Goal: Task Accomplishment & Management: Manage account settings

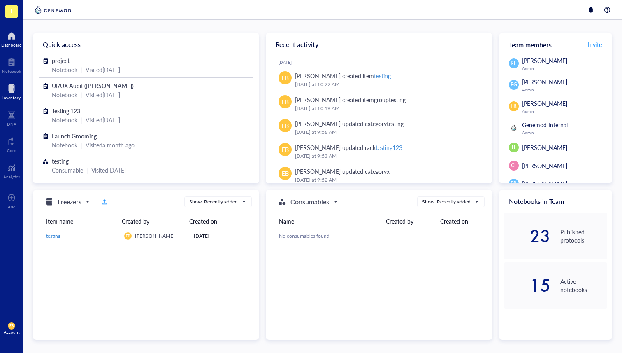
click at [17, 94] on div at bounding box center [11, 88] width 18 height 13
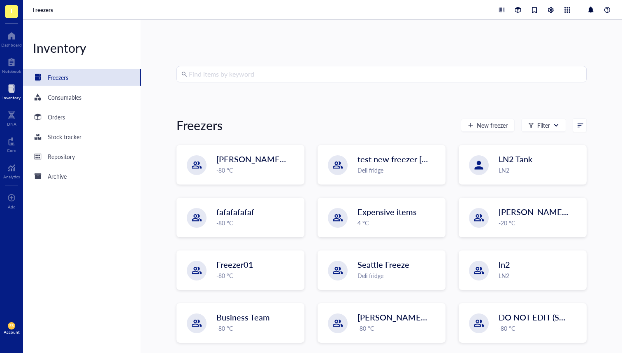
click at [13, 321] on div "EB Account" at bounding box center [11, 327] width 23 height 23
click at [53, 293] on link "Account settings" at bounding box center [54, 297] width 47 height 15
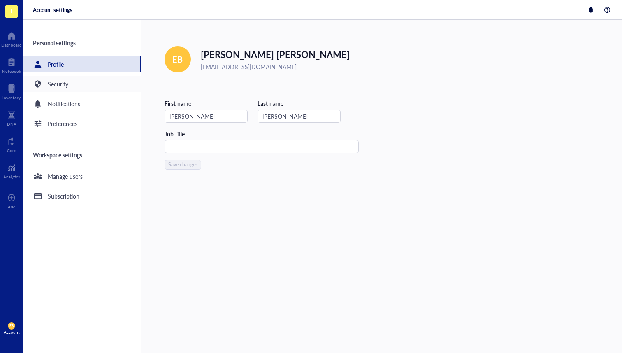
click at [83, 83] on div "Security" at bounding box center [82, 84] width 118 height 16
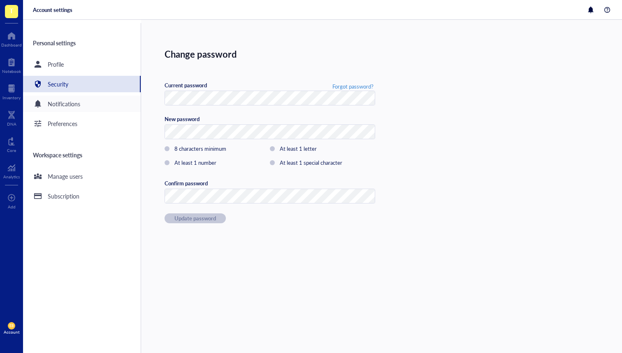
click at [84, 101] on div "Notifications" at bounding box center [82, 103] width 118 height 16
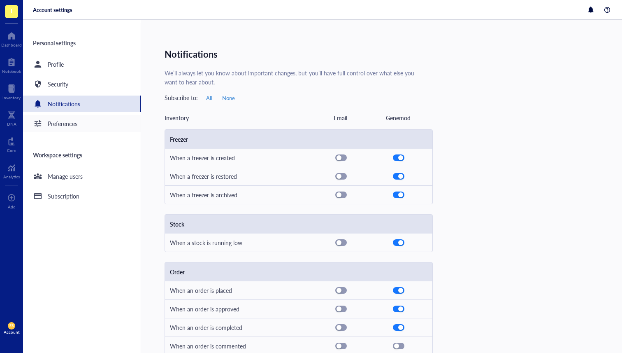
click at [85, 119] on div "Preferences" at bounding box center [82, 123] width 118 height 16
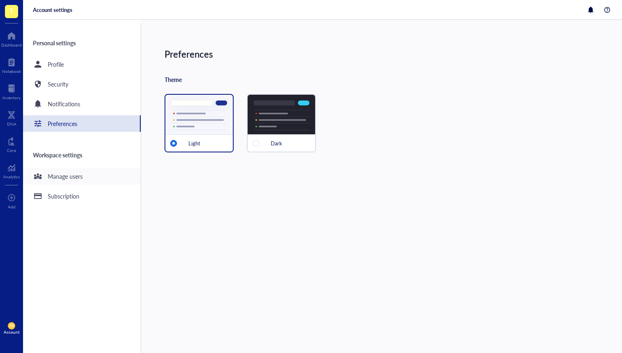
click at [66, 182] on div "Manage users" at bounding box center [82, 176] width 118 height 16
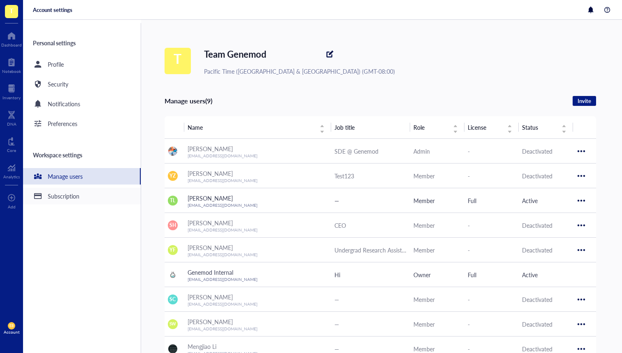
click at [68, 197] on div "Subscription" at bounding box center [64, 195] width 32 height 9
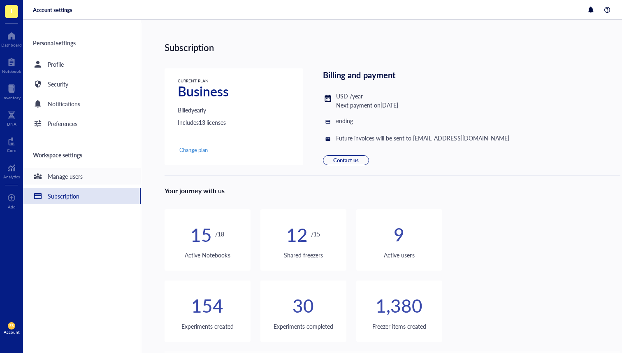
click at [66, 169] on div "Manage users" at bounding box center [82, 176] width 118 height 16
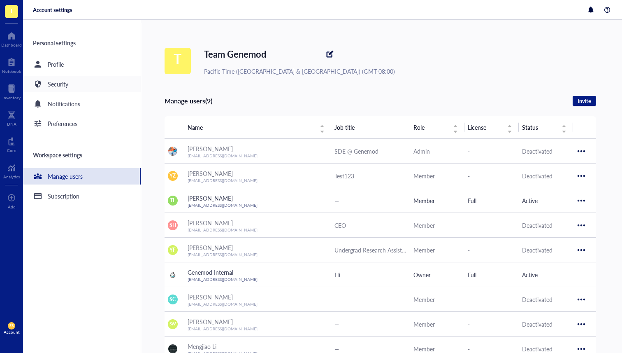
click at [81, 83] on div "Security" at bounding box center [82, 84] width 118 height 16
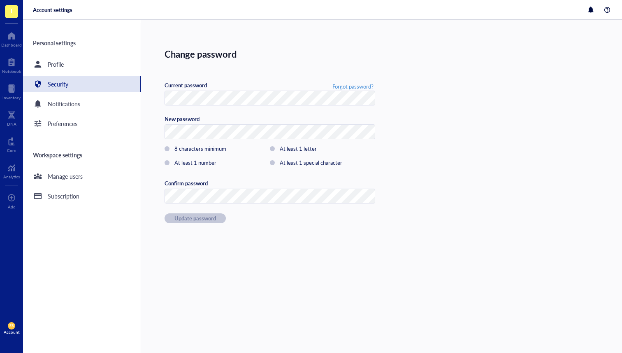
click at [88, 53] on div "Personal settings Profile Security Notifications Preferences Workspace settings…" at bounding box center [82, 187] width 118 height 329
click at [86, 59] on div "Profile" at bounding box center [82, 64] width 118 height 16
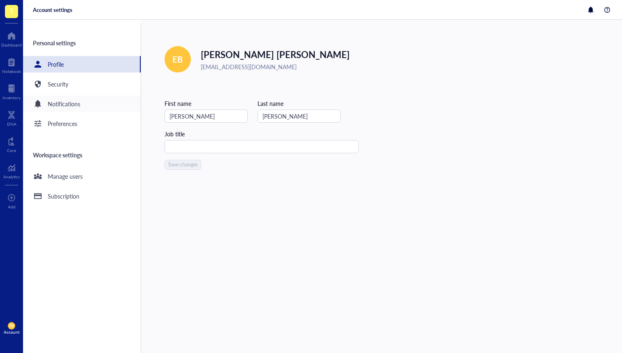
click at [80, 97] on div "Notifications" at bounding box center [82, 103] width 118 height 16
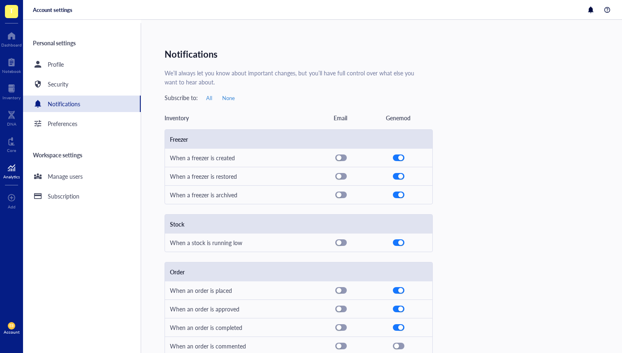
click at [4, 169] on div at bounding box center [11, 167] width 16 height 13
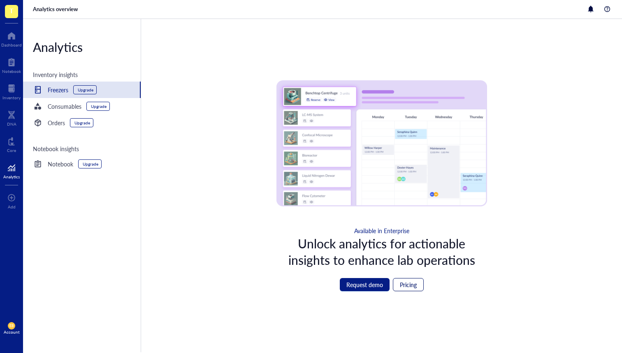
click at [405, 282] on span "Pricing" at bounding box center [408, 284] width 17 height 7
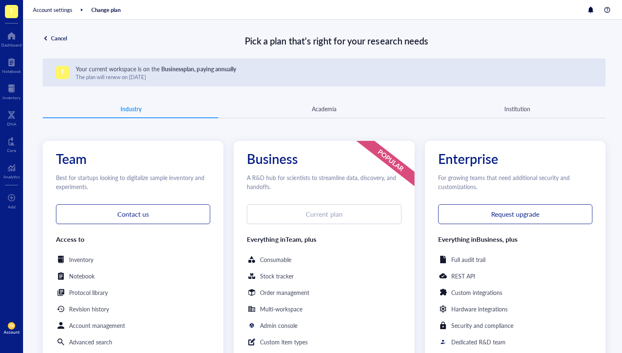
click at [324, 114] on div "Industry Academia Institution" at bounding box center [324, 109] width 563 height 19
click at [325, 110] on div "Academia" at bounding box center [324, 108] width 25 height 9
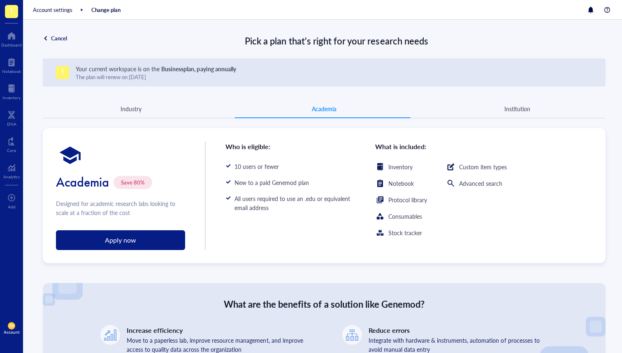
click at [496, 108] on div "Institution" at bounding box center [517, 108] width 176 height 7
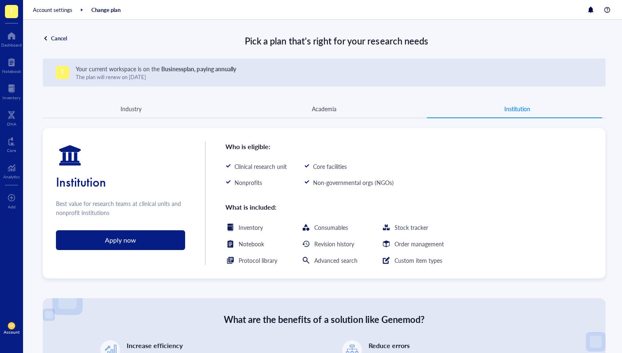
click at [58, 40] on div "Cancel" at bounding box center [59, 38] width 16 height 7
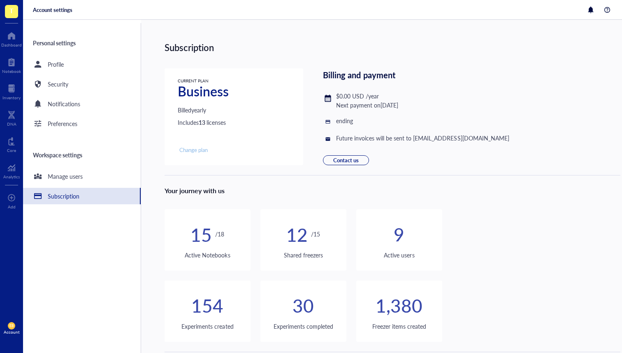
click at [199, 145] on button "Change plan" at bounding box center [194, 150] width 32 height 10
click at [95, 85] on div "Security" at bounding box center [82, 84] width 118 height 16
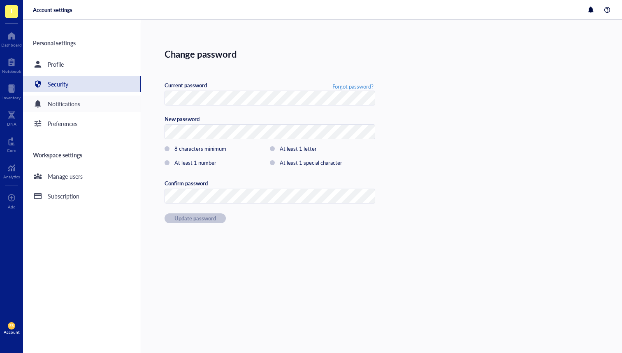
click at [93, 98] on div "Notifications" at bounding box center [82, 103] width 118 height 16
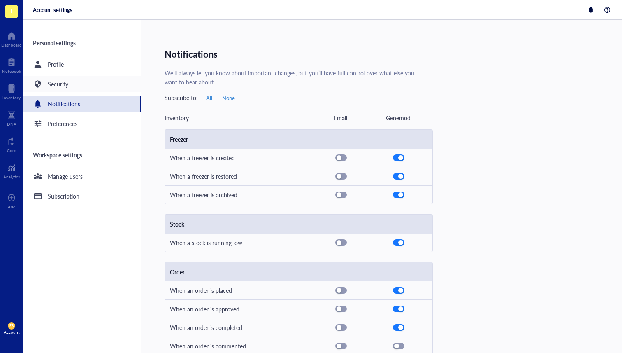
click at [85, 87] on div "Security" at bounding box center [82, 84] width 118 height 16
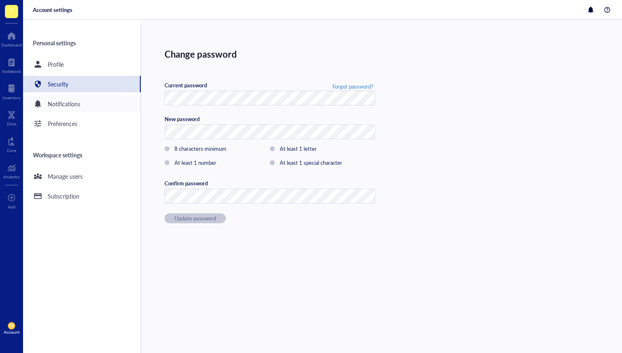
click at [84, 107] on div "Notifications" at bounding box center [82, 103] width 118 height 16
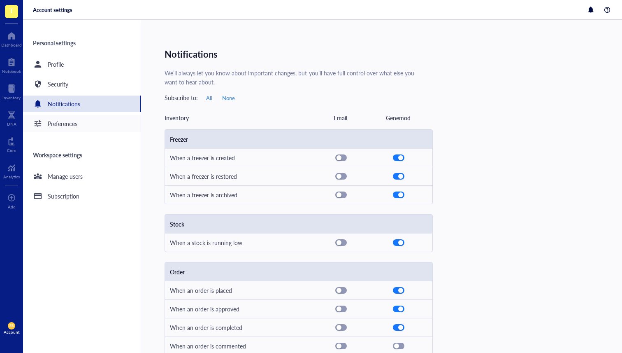
click at [82, 126] on div "Preferences" at bounding box center [82, 123] width 118 height 16
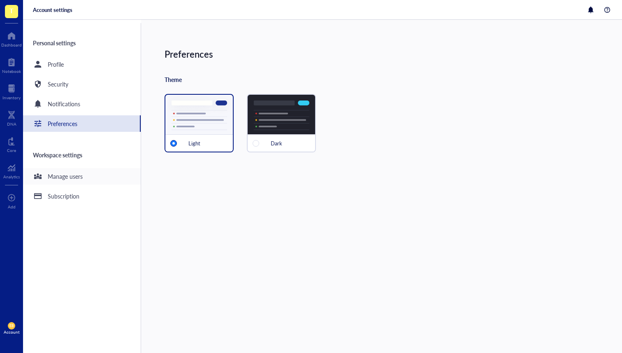
click at [73, 173] on div "Manage users" at bounding box center [65, 176] width 35 height 9
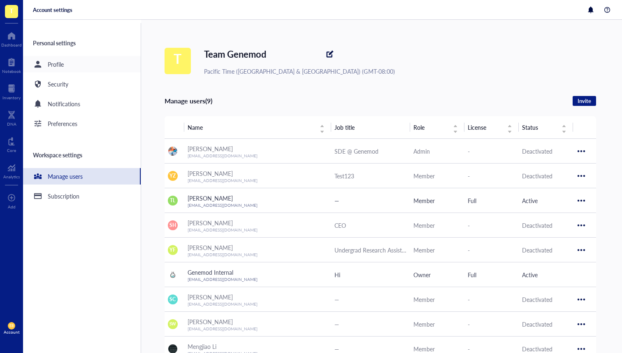
click at [59, 67] on div "Profile" at bounding box center [56, 64] width 16 height 9
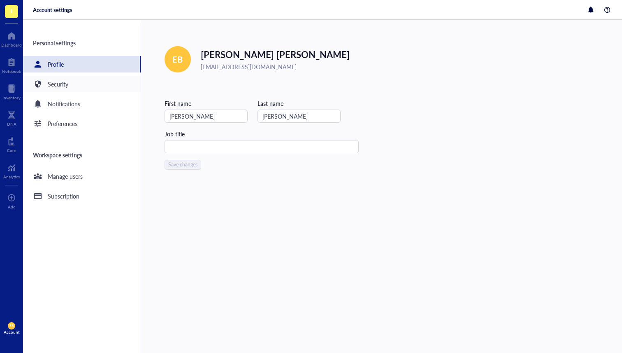
click at [81, 82] on div "Security" at bounding box center [82, 84] width 118 height 16
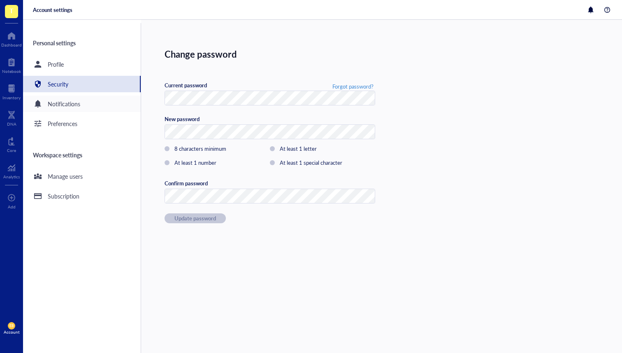
click at [87, 107] on div "Notifications" at bounding box center [82, 103] width 118 height 16
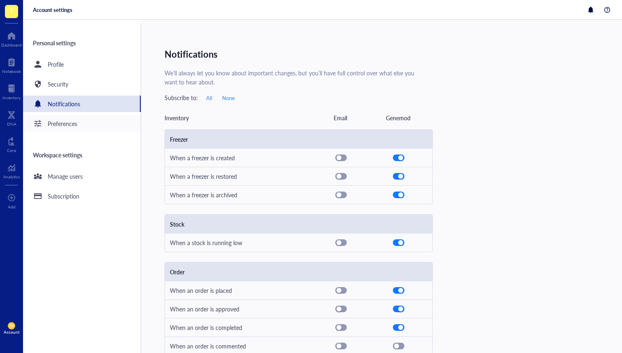
click at [90, 116] on div "Preferences" at bounding box center [82, 123] width 118 height 16
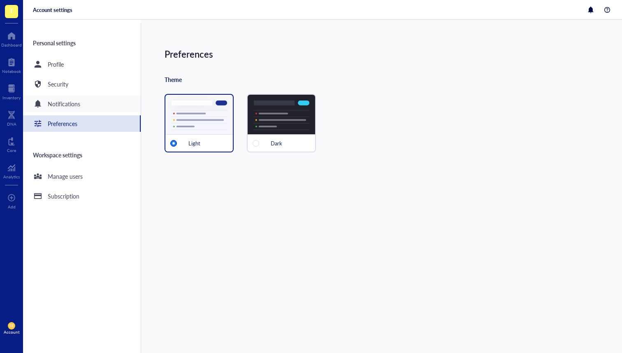
click at [86, 98] on div "Notifications" at bounding box center [82, 103] width 118 height 16
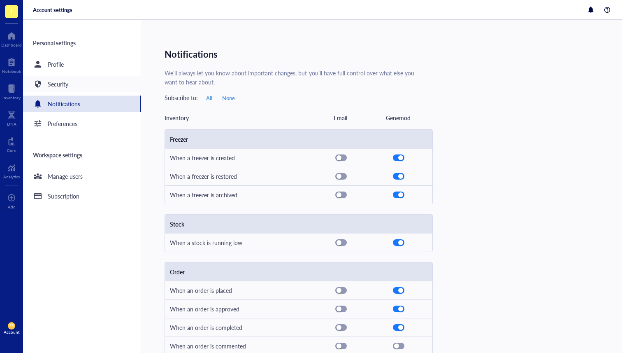
click at [81, 83] on div "Security" at bounding box center [82, 84] width 118 height 16
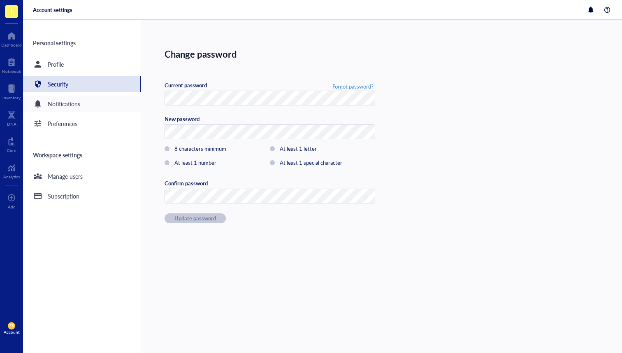
click at [80, 101] on div "Notifications" at bounding box center [64, 103] width 32 height 9
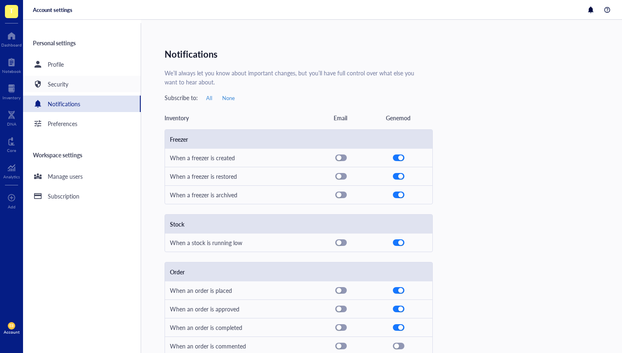
click at [77, 86] on div "Security" at bounding box center [82, 84] width 118 height 16
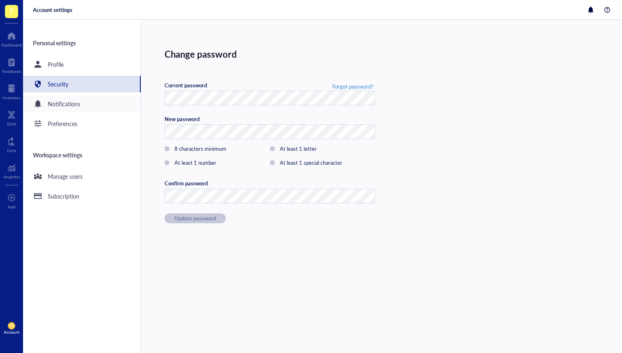
click at [76, 95] on div "Notifications" at bounding box center [82, 103] width 118 height 16
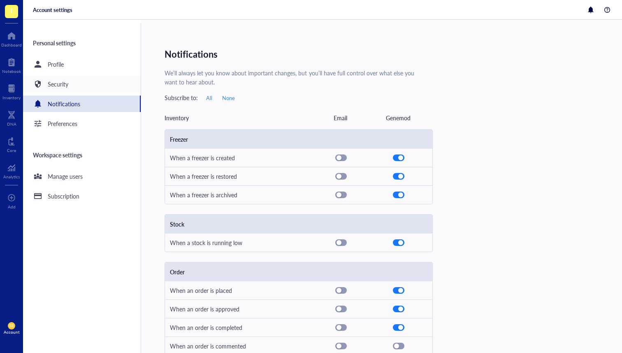
click at [74, 84] on div "Security" at bounding box center [82, 84] width 118 height 16
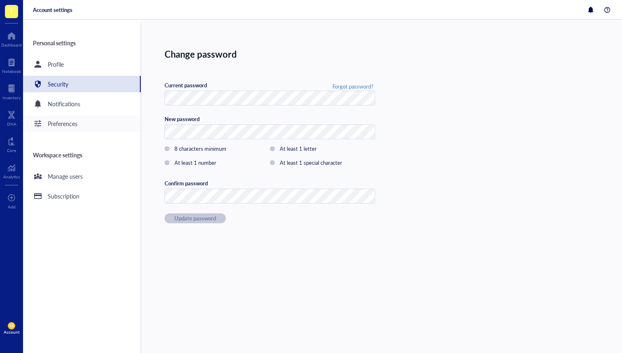
click at [79, 116] on div "Preferences" at bounding box center [82, 123] width 118 height 16
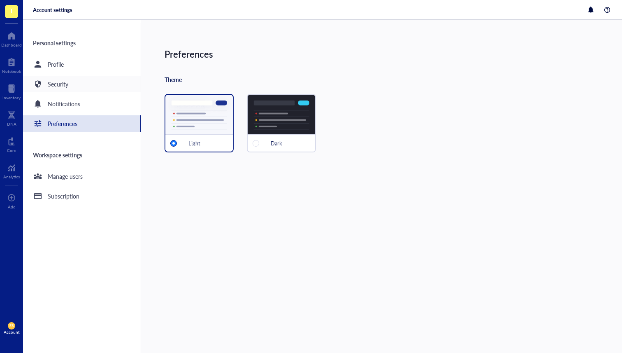
click at [61, 83] on div "Security" at bounding box center [58, 83] width 21 height 9
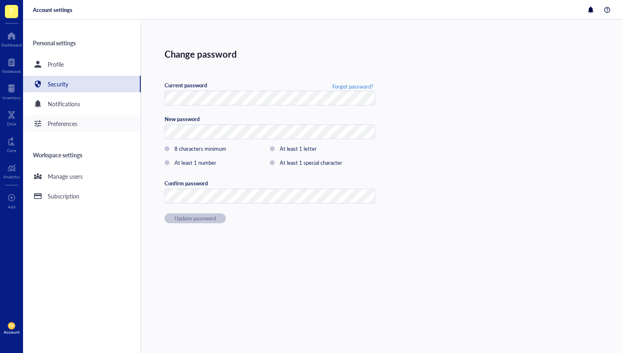
click at [72, 117] on div "Preferences" at bounding box center [82, 123] width 118 height 16
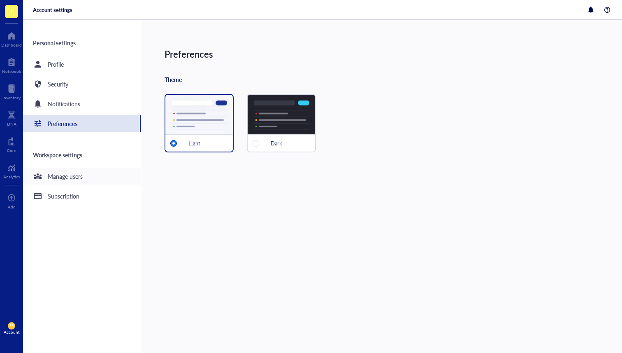
click at [78, 175] on div "Manage users" at bounding box center [65, 176] width 35 height 9
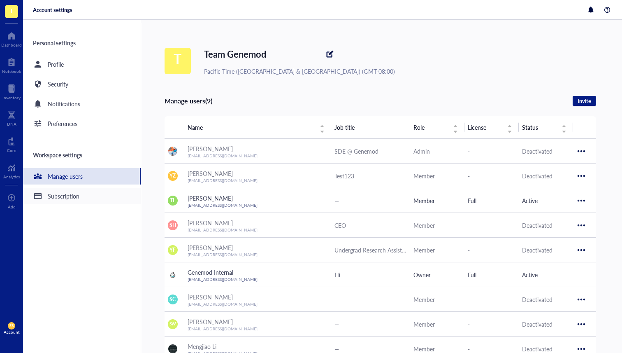
click at [80, 202] on div "Subscription" at bounding box center [82, 196] width 118 height 16
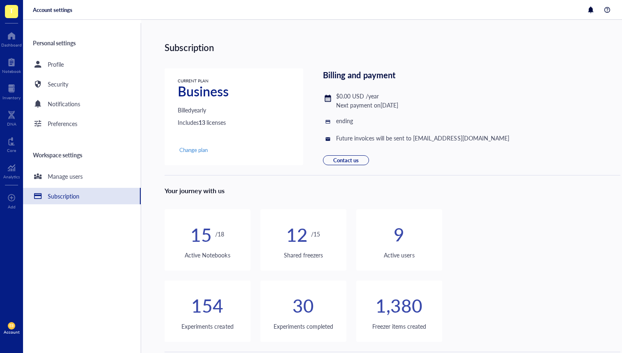
drag, startPoint x: 86, startPoint y: 45, endPoint x: 87, endPoint y: 51, distance: 5.9
click at [86, 46] on div "Personal settings" at bounding box center [82, 43] width 118 height 20
click at [90, 70] on div "Profile" at bounding box center [82, 64] width 118 height 16
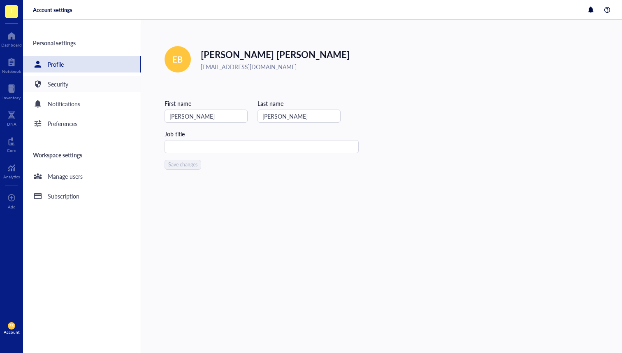
click at [88, 83] on div "Security" at bounding box center [82, 84] width 118 height 16
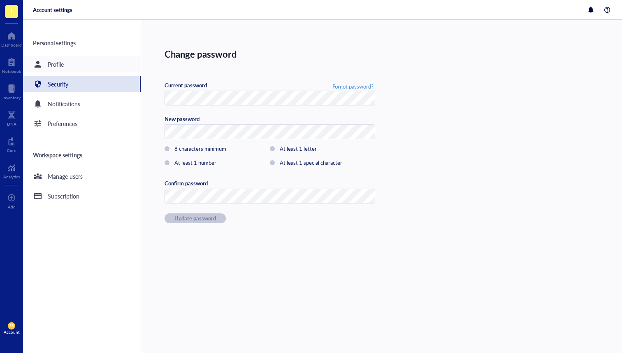
click at [88, 67] on div "Profile" at bounding box center [82, 64] width 118 height 16
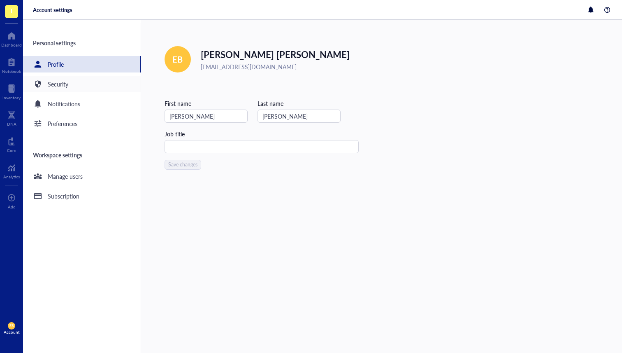
click at [90, 87] on div "Security" at bounding box center [82, 84] width 118 height 16
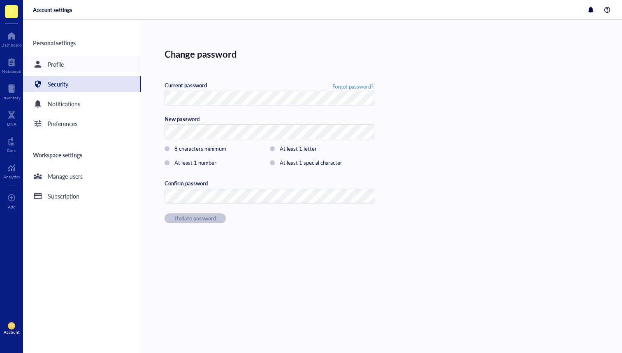
click at [88, 71] on div "Profile" at bounding box center [82, 64] width 118 height 16
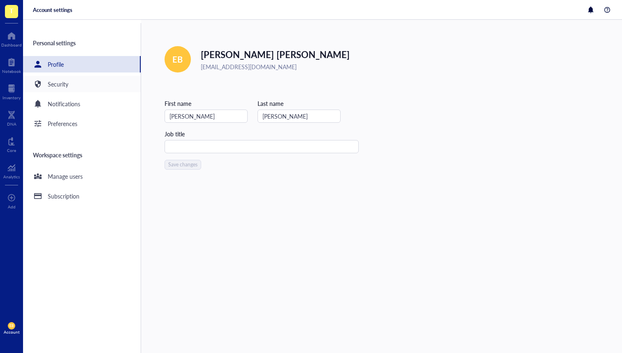
click at [88, 86] on div "Security" at bounding box center [82, 84] width 118 height 16
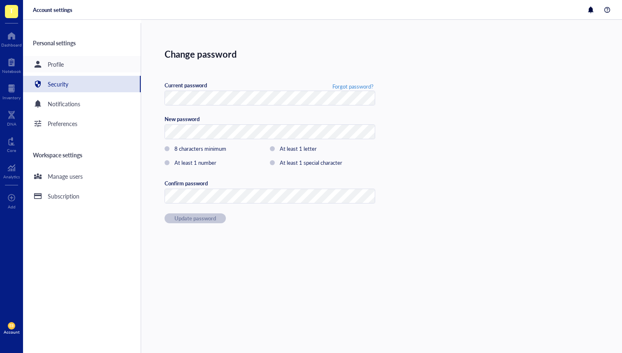
click at [86, 71] on div "Profile" at bounding box center [82, 64] width 118 height 16
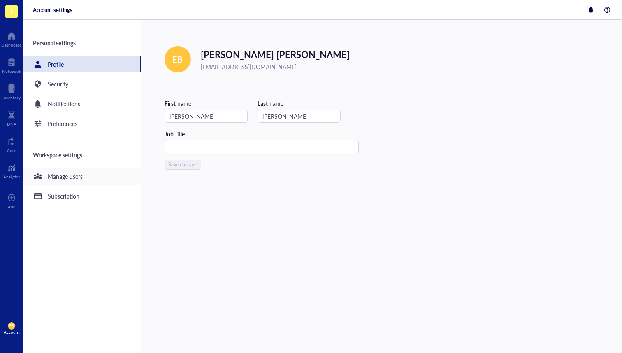
click at [93, 176] on div "Manage users" at bounding box center [82, 176] width 118 height 16
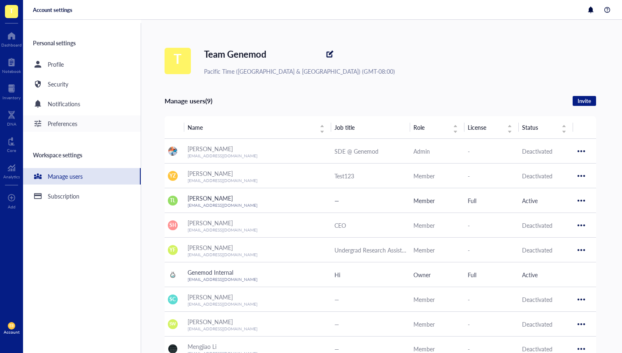
click at [61, 123] on div "Preferences" at bounding box center [63, 123] width 30 height 9
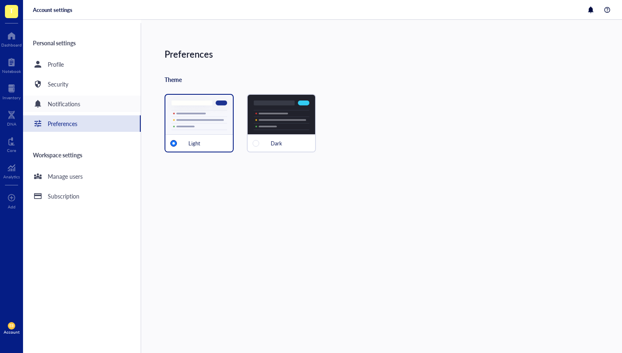
click at [59, 107] on div "Notifications" at bounding box center [64, 103] width 32 height 9
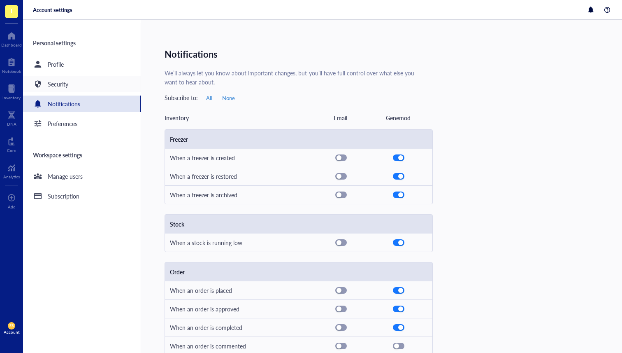
click at [81, 85] on div "Security" at bounding box center [82, 84] width 118 height 16
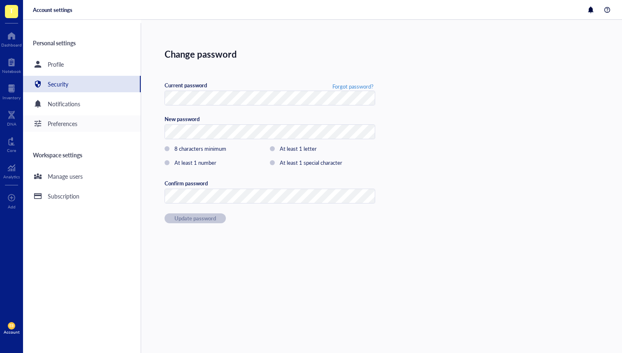
click at [76, 120] on div "Preferences" at bounding box center [63, 123] width 30 height 9
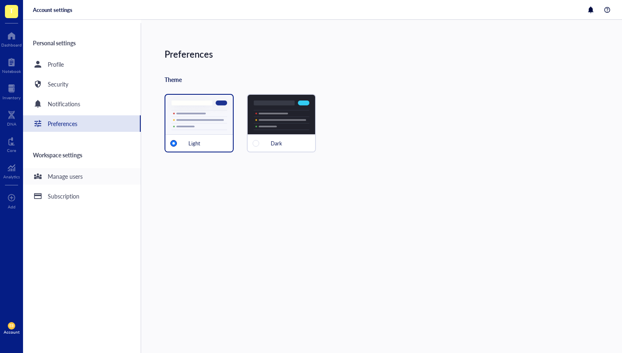
click at [61, 179] on div "Manage users" at bounding box center [65, 176] width 35 height 9
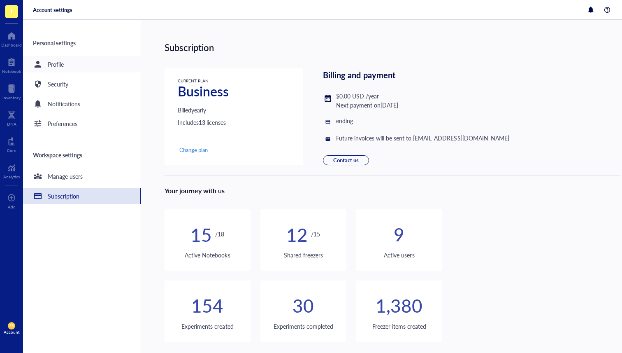
click at [66, 63] on div "Profile" at bounding box center [82, 64] width 118 height 16
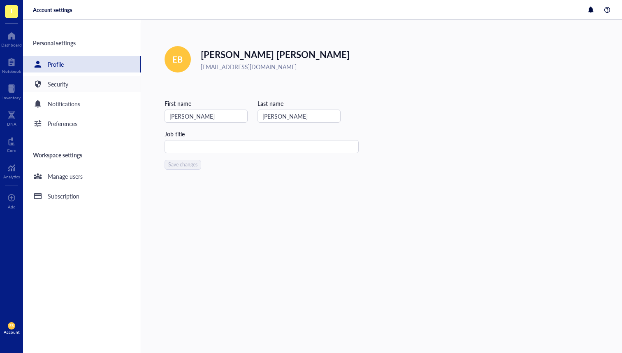
click at [63, 82] on div "Security" at bounding box center [58, 83] width 21 height 9
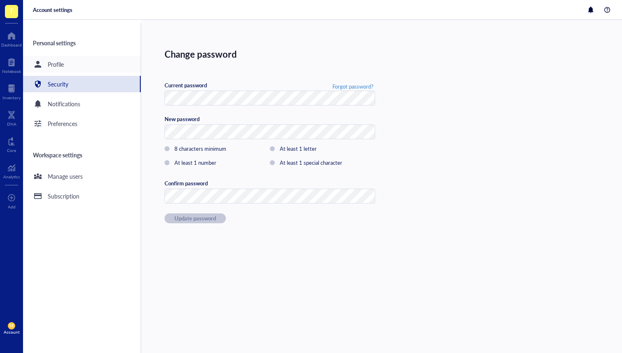
click at [93, 61] on div "Profile" at bounding box center [82, 64] width 118 height 16
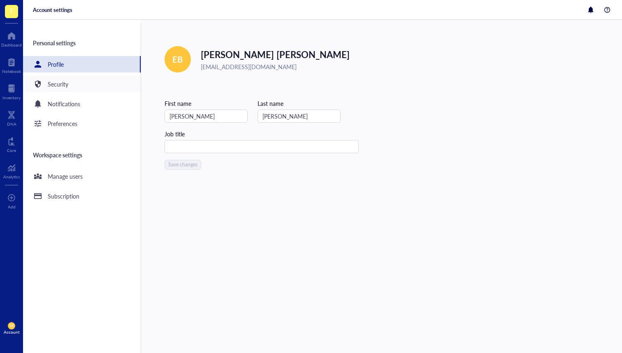
click at [85, 80] on div "Security" at bounding box center [82, 84] width 118 height 16
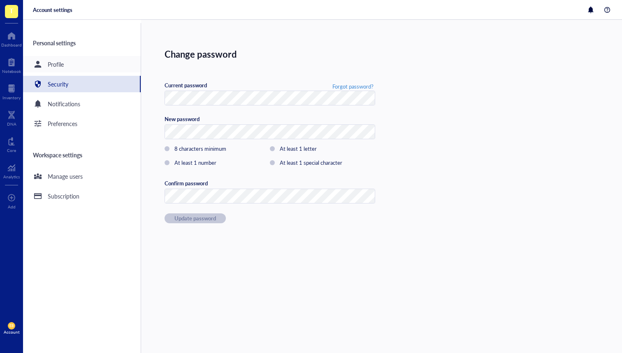
click at [81, 63] on div "Profile" at bounding box center [82, 64] width 118 height 16
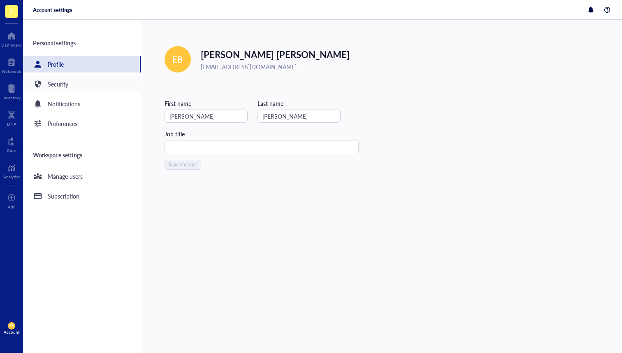
click at [81, 82] on div "Security" at bounding box center [82, 84] width 118 height 16
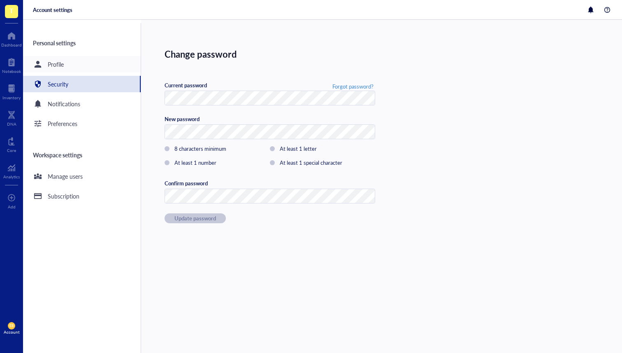
click at [77, 70] on div "Profile" at bounding box center [82, 64] width 118 height 16
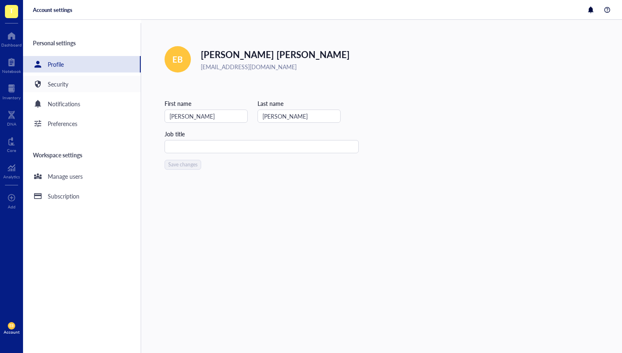
click at [74, 92] on div "Security" at bounding box center [82, 84] width 118 height 16
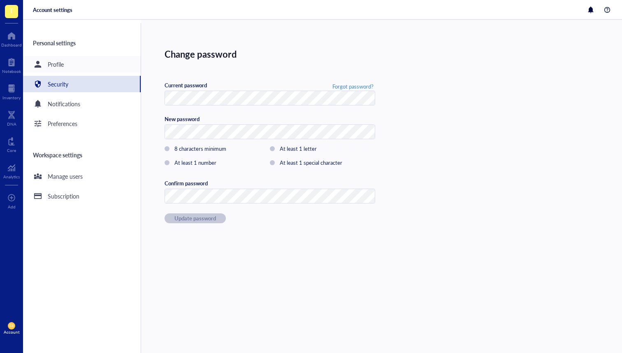
click at [73, 66] on div "Profile" at bounding box center [82, 64] width 118 height 16
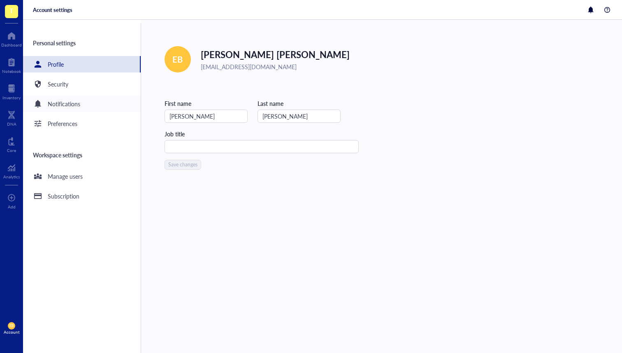
click at [77, 100] on div "Notifications" at bounding box center [64, 103] width 32 height 9
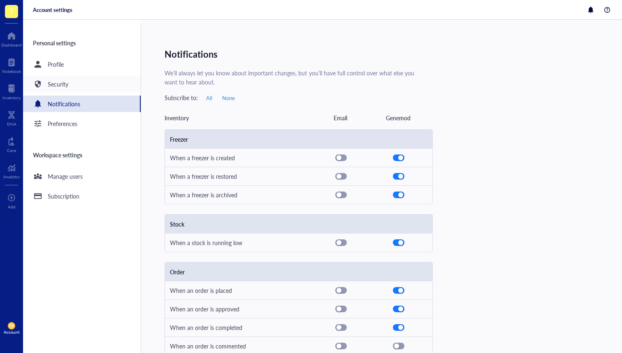
click at [63, 78] on div "Security" at bounding box center [82, 84] width 118 height 16
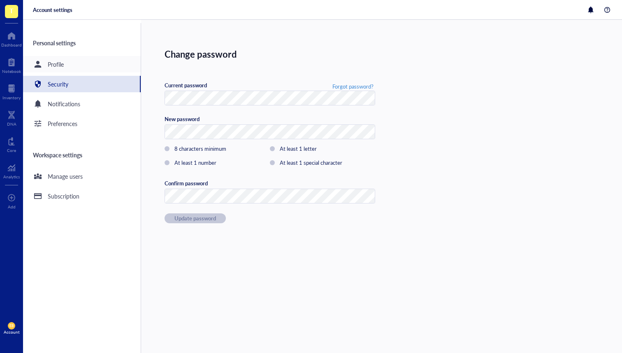
click at [59, 57] on div "Profile" at bounding box center [82, 64] width 118 height 16
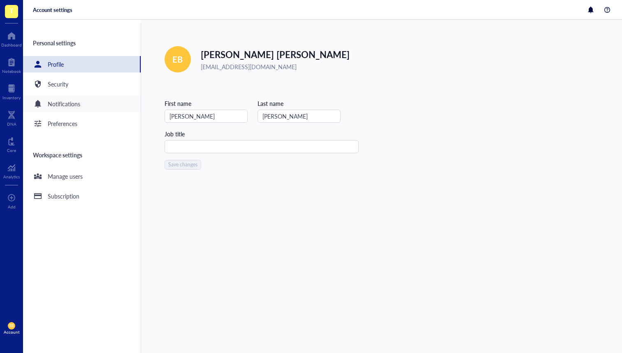
click at [61, 100] on div "Notifications" at bounding box center [64, 103] width 32 height 9
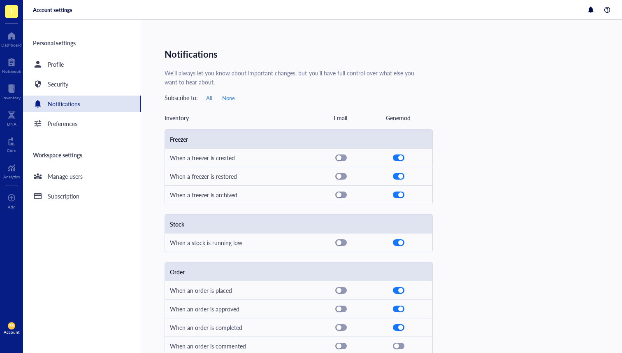
click at [71, 103] on div "Notifications" at bounding box center [64, 103] width 32 height 9
click at [73, 123] on div "Preferences" at bounding box center [63, 123] width 30 height 9
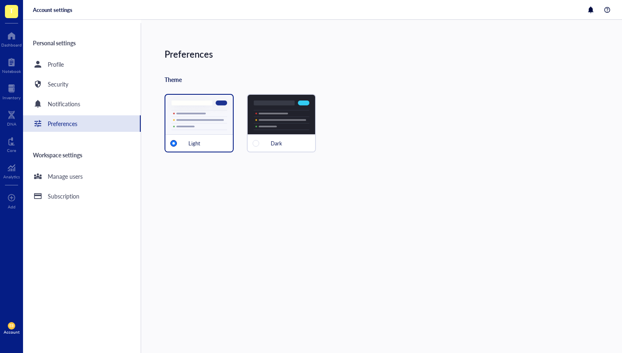
click at [65, 92] on div "Personal settings Profile Security Notifications Preferences Workspace settings…" at bounding box center [82, 187] width 118 height 329
click at [67, 99] on div "Notifications" at bounding box center [64, 103] width 32 height 9
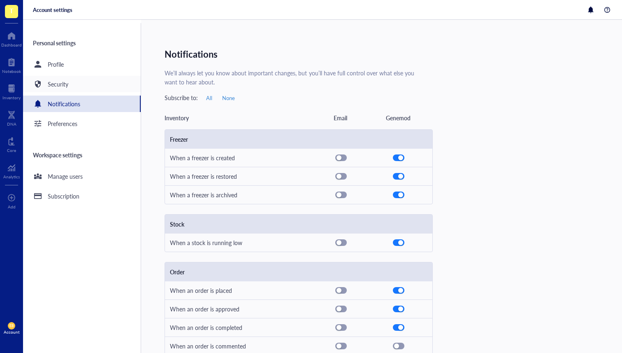
click at [84, 81] on div "Security" at bounding box center [82, 84] width 118 height 16
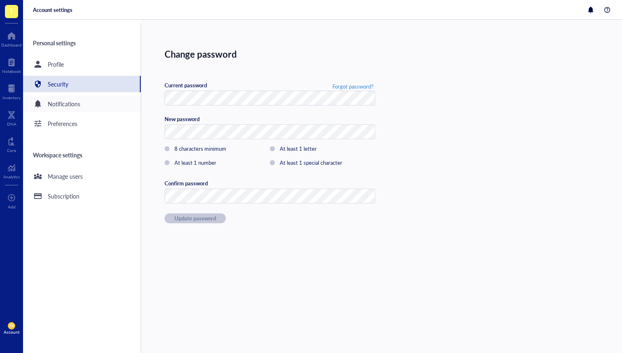
click at [90, 104] on div "Notifications" at bounding box center [82, 103] width 118 height 16
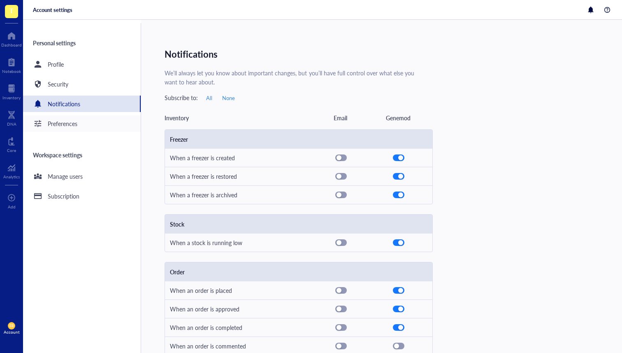
click at [73, 123] on div "Preferences" at bounding box center [63, 123] width 30 height 9
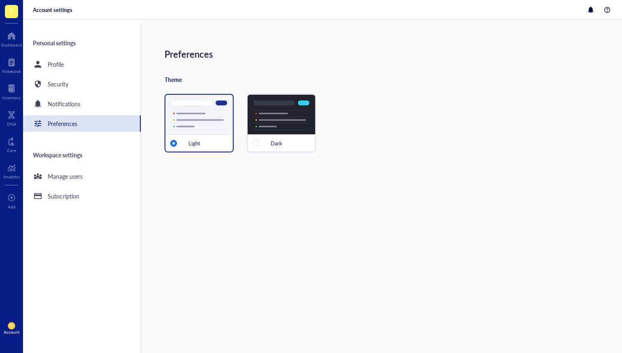
click at [82, 159] on div "Workspace settings" at bounding box center [82, 155] width 118 height 20
click at [83, 179] on div "Manage users" at bounding box center [82, 176] width 118 height 16
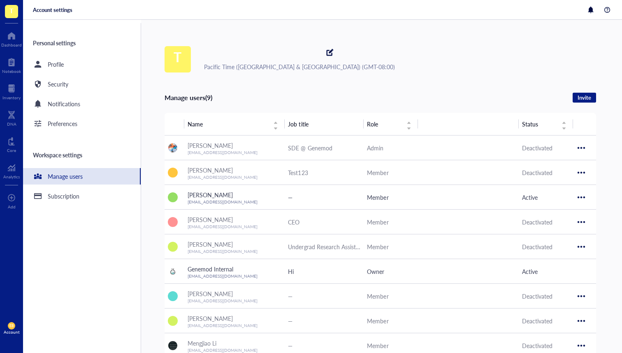
click at [80, 176] on div "Manage users" at bounding box center [65, 176] width 35 height 9
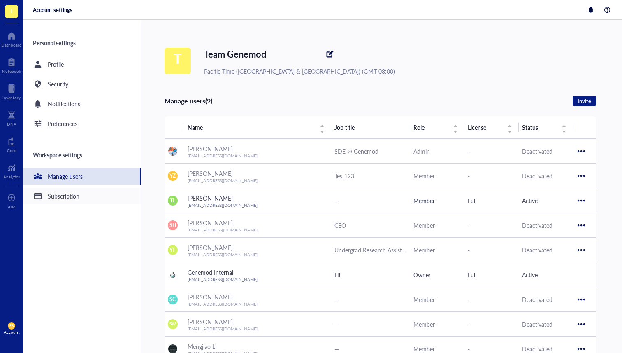
click at [77, 201] on div "Subscription" at bounding box center [82, 196] width 118 height 16
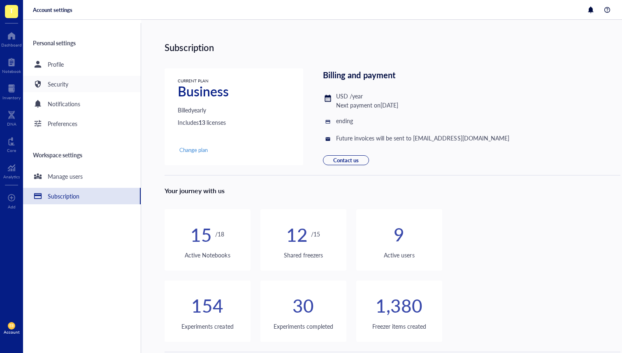
click at [63, 77] on div "Security" at bounding box center [82, 84] width 118 height 16
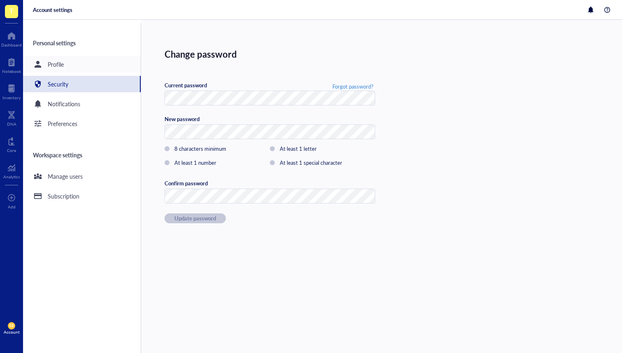
click at [64, 60] on div "Profile" at bounding box center [56, 64] width 16 height 9
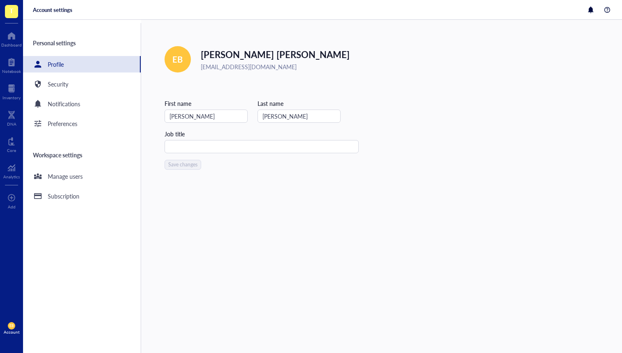
click at [66, 75] on div "Personal settings Profile Security Notifications Preferences Workspace settings…" at bounding box center [82, 187] width 118 height 329
click at [67, 82] on div "Security" at bounding box center [58, 83] width 21 height 9
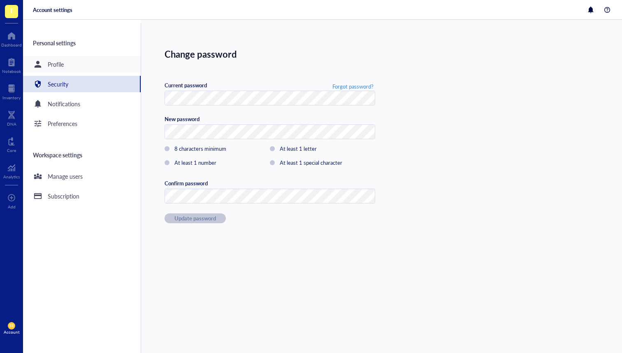
click at [65, 60] on div "Profile" at bounding box center [82, 64] width 118 height 16
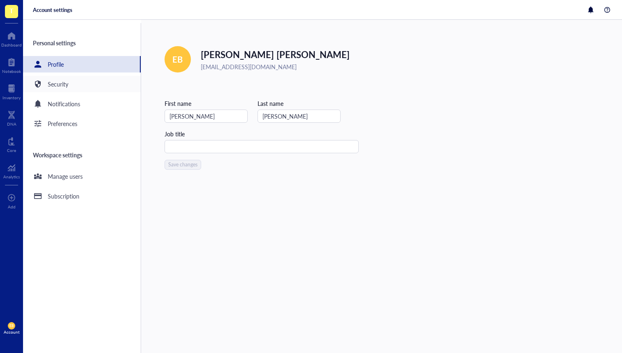
click at [53, 83] on div "Security" at bounding box center [58, 83] width 21 height 9
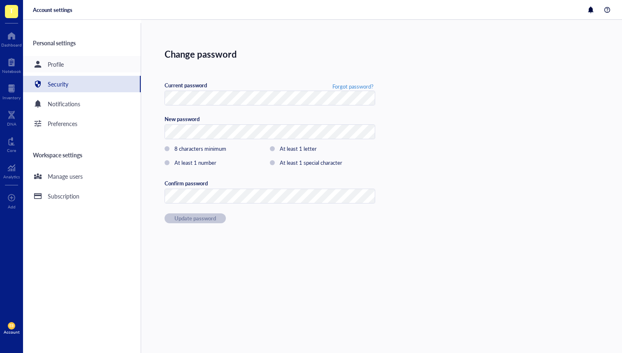
click at [48, 60] on div "Profile" at bounding box center [56, 64] width 16 height 9
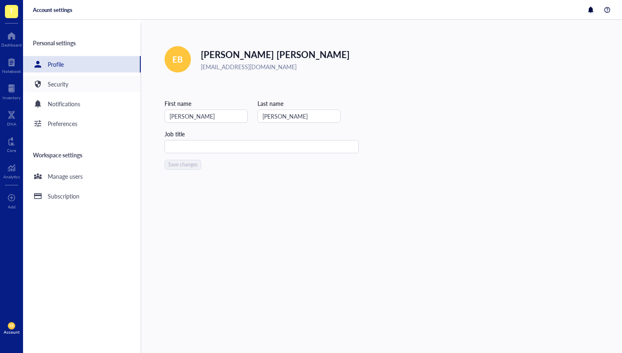
click at [59, 82] on div "Security" at bounding box center [58, 83] width 21 height 9
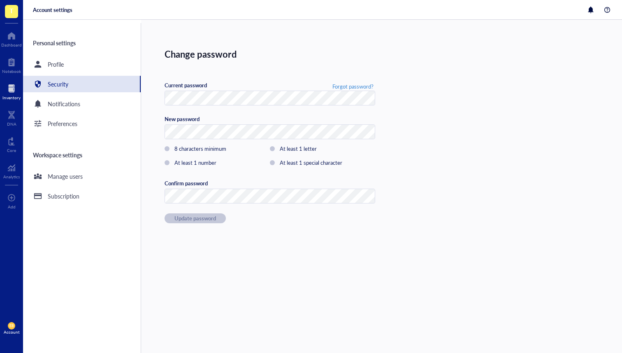
click at [11, 89] on div at bounding box center [11, 88] width 18 height 13
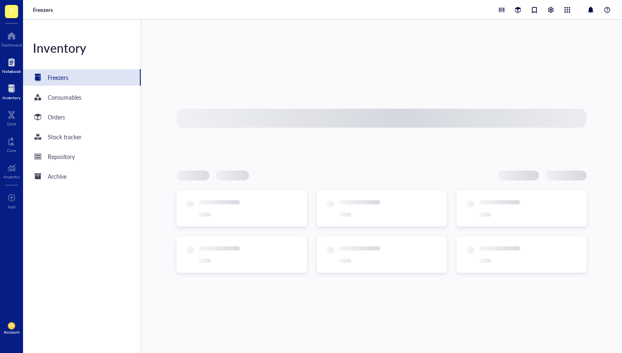
click at [5, 69] on div "Notebook" at bounding box center [11, 71] width 19 height 5
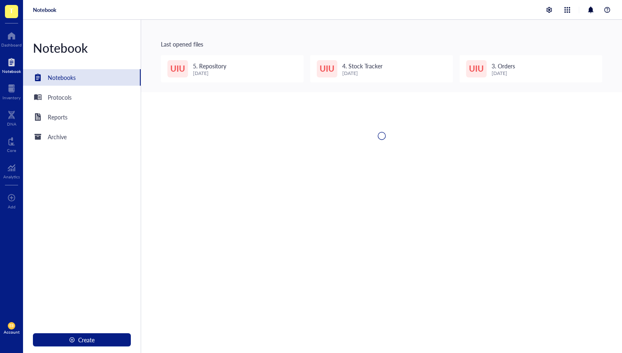
click at [7, 52] on div "T Dashboard Notebook Inventory DNA Core Analytics To pick up a draggable item, …" at bounding box center [11, 176] width 23 height 353
click at [10, 44] on div "Dashboard" at bounding box center [11, 44] width 21 height 5
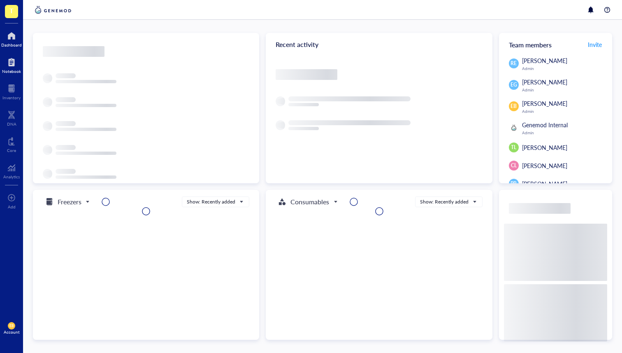
click at [7, 69] on div "Notebook" at bounding box center [11, 71] width 19 height 5
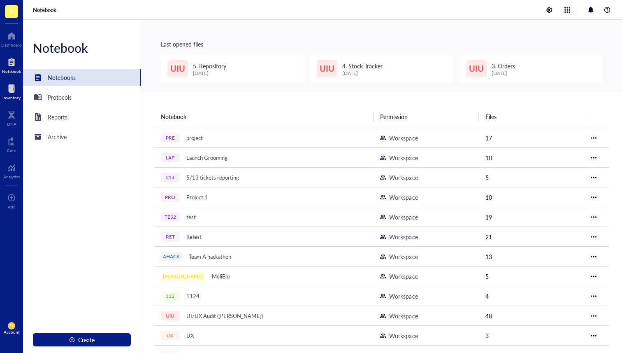
click at [6, 100] on div "Inventory" at bounding box center [11, 97] width 18 height 5
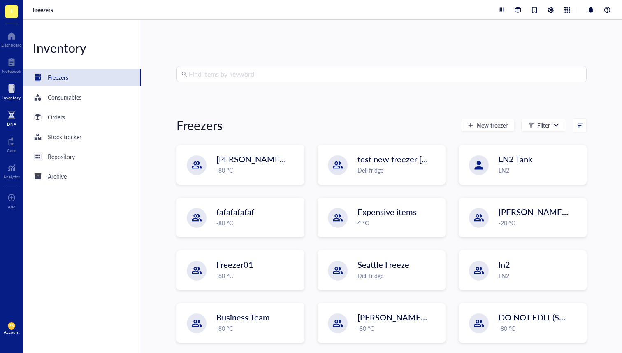
click at [12, 117] on div at bounding box center [11, 114] width 9 height 13
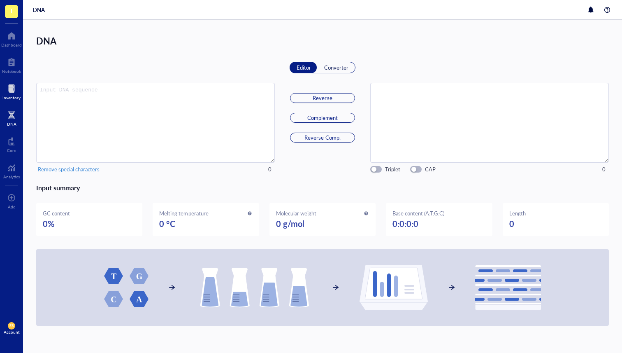
click at [12, 82] on div at bounding box center [11, 88] width 18 height 13
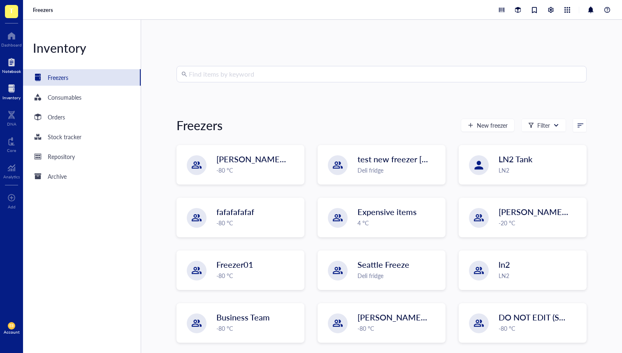
click at [12, 65] on div at bounding box center [11, 62] width 19 height 13
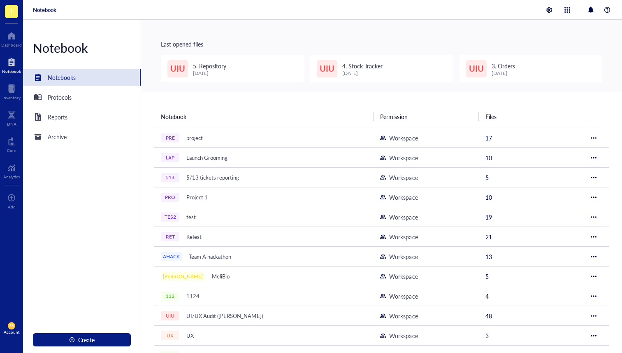
click at [12, 102] on div "T Dashboard Notebook Inventory DNA Core Analytics To pick up a draggable item, …" at bounding box center [11, 176] width 23 height 353
click at [12, 93] on div at bounding box center [11, 88] width 18 height 13
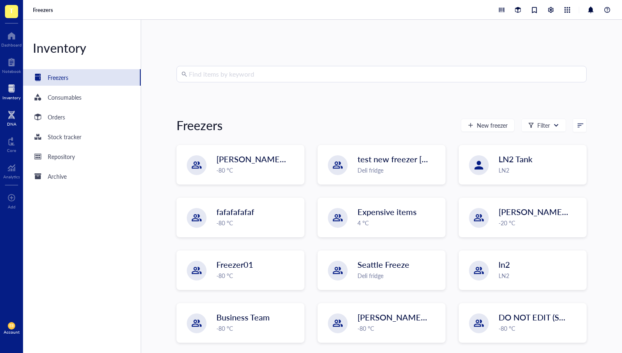
click at [16, 118] on div at bounding box center [11, 114] width 9 height 13
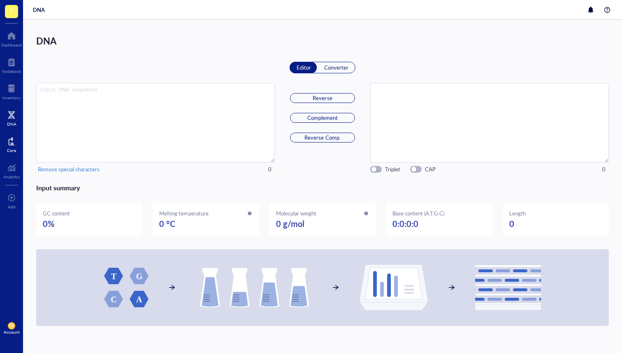
click at [17, 149] on div "Core" at bounding box center [11, 143] width 23 height 23
click at [14, 150] on div "Core" at bounding box center [11, 150] width 9 height 5
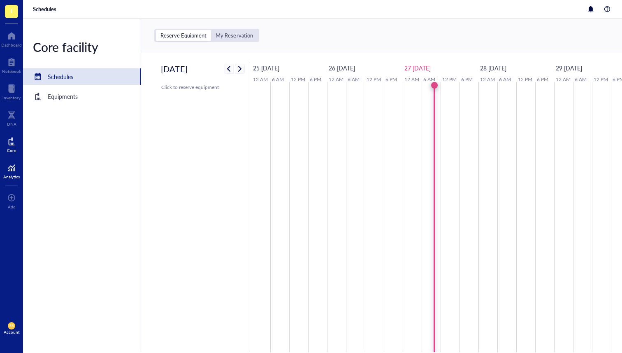
scroll to position [0, 7]
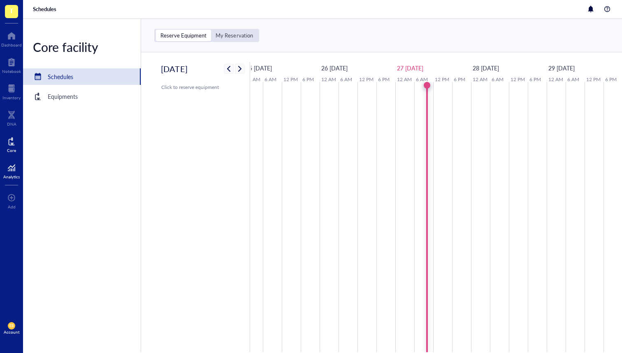
click at [12, 171] on div at bounding box center [11, 167] width 16 height 13
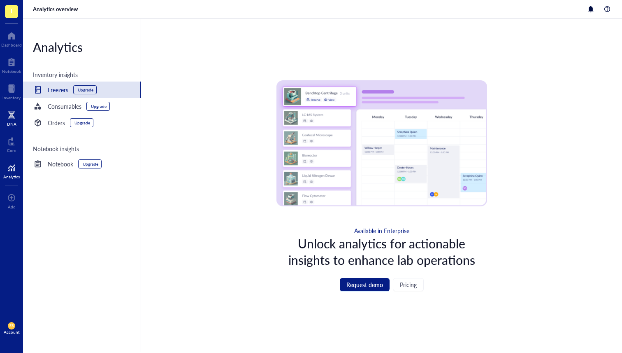
click at [11, 118] on div at bounding box center [11, 114] width 9 height 13
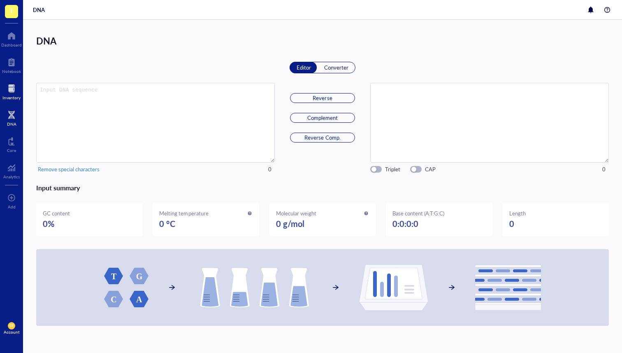
click at [1, 90] on div "Inventory" at bounding box center [11, 90] width 23 height 23
click at [15, 76] on div "Notebook" at bounding box center [11, 64] width 23 height 23
click at [9, 70] on div "Notebook" at bounding box center [11, 71] width 19 height 5
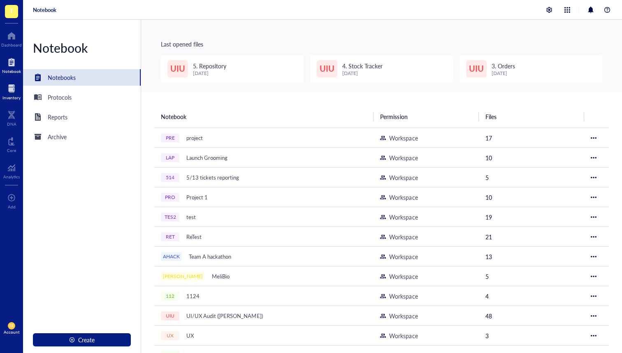
click at [7, 94] on div at bounding box center [11, 88] width 18 height 13
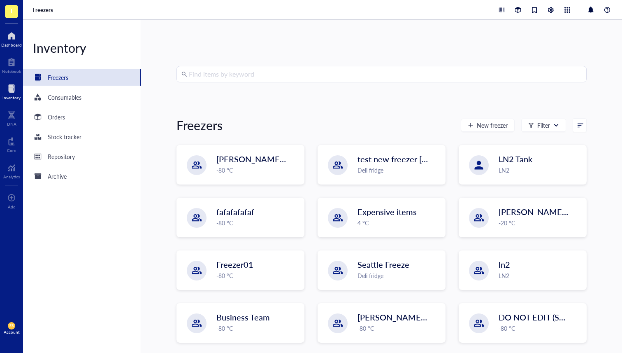
click at [7, 38] on div at bounding box center [11, 35] width 21 height 13
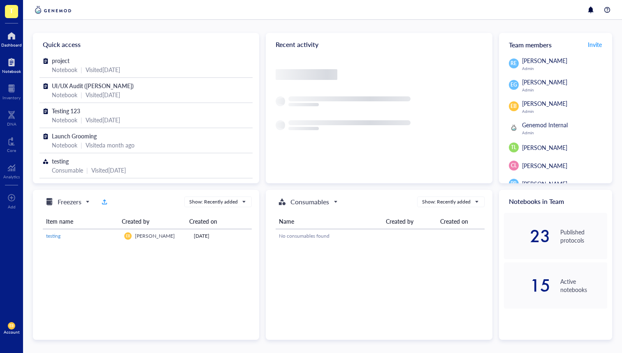
click at [7, 72] on div "Notebook" at bounding box center [11, 71] width 19 height 5
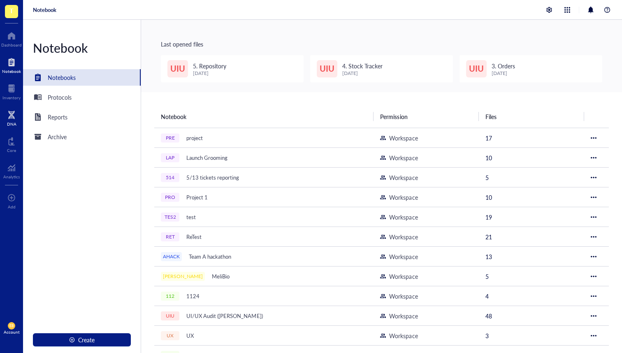
click at [4, 106] on div "DNA" at bounding box center [11, 117] width 23 height 23
click at [0, 143] on div "Core" at bounding box center [11, 143] width 23 height 23
click at [8, 104] on div "T Dashboard Notebook Inventory DNA Core Analytics To pick up a draggable item, …" at bounding box center [11, 176] width 23 height 353
click at [12, 89] on div at bounding box center [11, 88] width 18 height 13
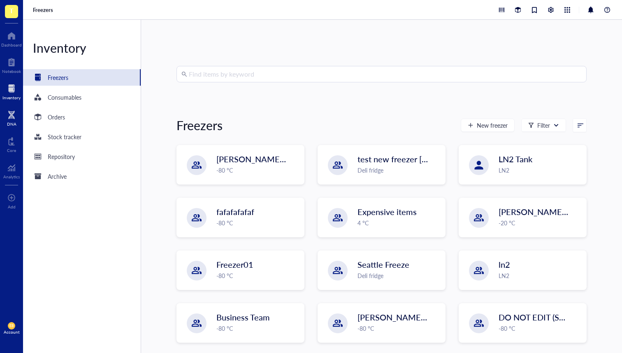
click at [7, 122] on div "DNA" at bounding box center [11, 123] width 9 height 5
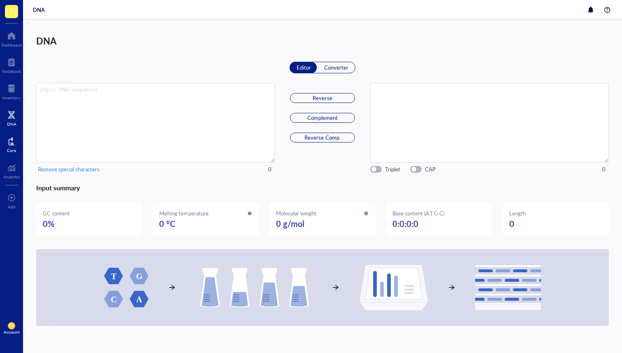
click at [5, 154] on div "Core" at bounding box center [11, 143] width 23 height 23
click at [12, 151] on div "Core" at bounding box center [11, 150] width 9 height 5
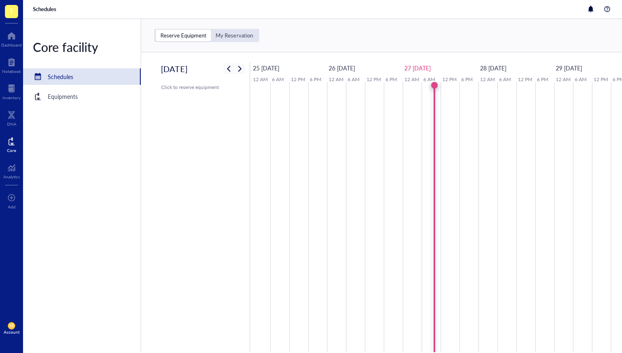
scroll to position [0, 7]
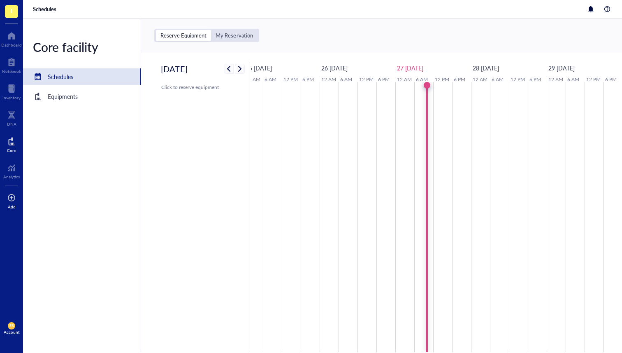
drag, startPoint x: 10, startPoint y: 188, endPoint x: 10, endPoint y: 204, distance: 16.0
click at [10, 188] on div "T Dashboard Notebook Inventory DNA Core Analytics To pick up a draggable item, …" at bounding box center [11, 176] width 23 height 353
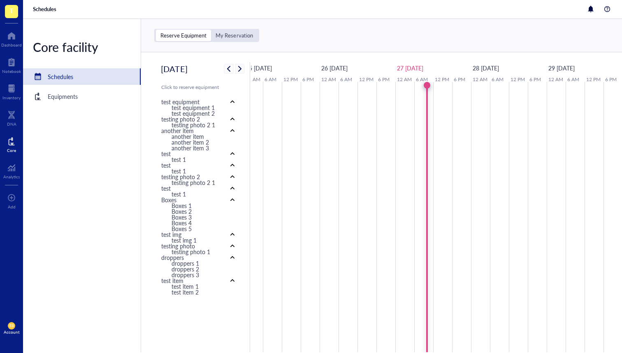
click at [12, 326] on span "EB" at bounding box center [11, 325] width 4 height 4
click at [67, 301] on link "Account settings" at bounding box center [54, 297] width 47 height 15
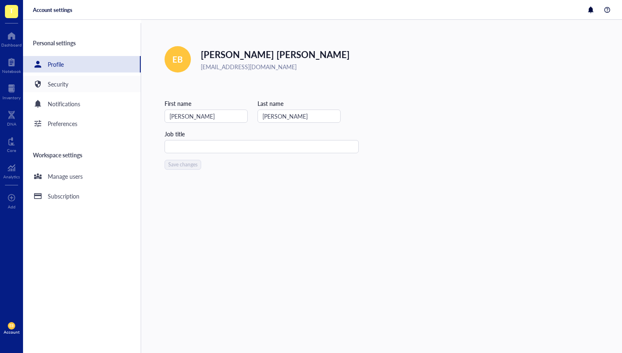
click at [82, 84] on div "Security" at bounding box center [82, 84] width 118 height 16
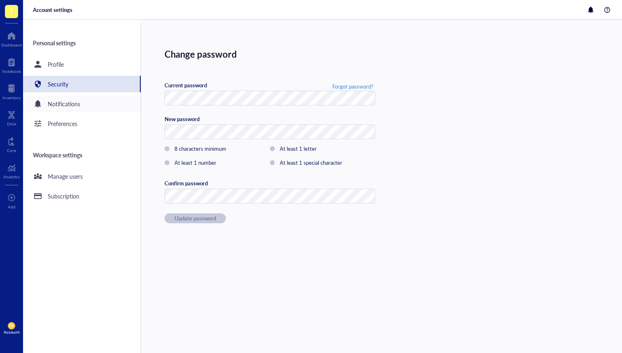
click at [91, 104] on div "Notifications" at bounding box center [82, 103] width 118 height 16
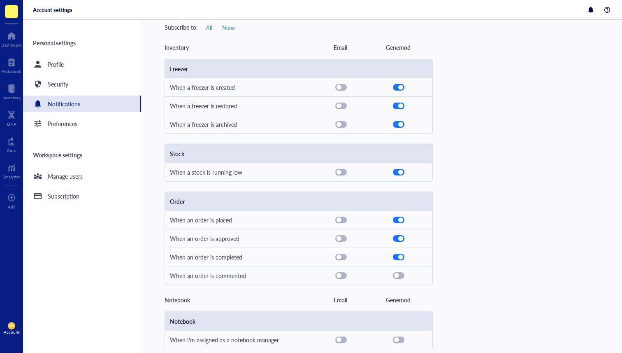
scroll to position [83, 0]
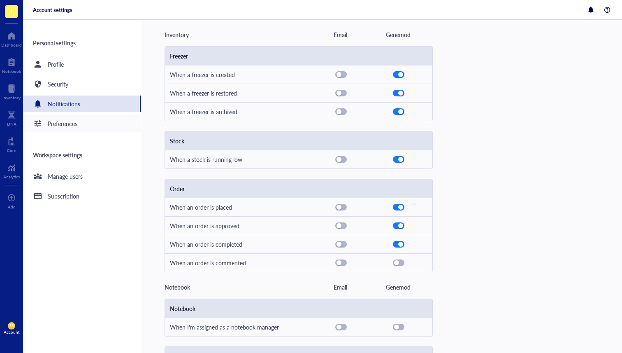
click at [60, 120] on div "Preferences" at bounding box center [63, 123] width 30 height 9
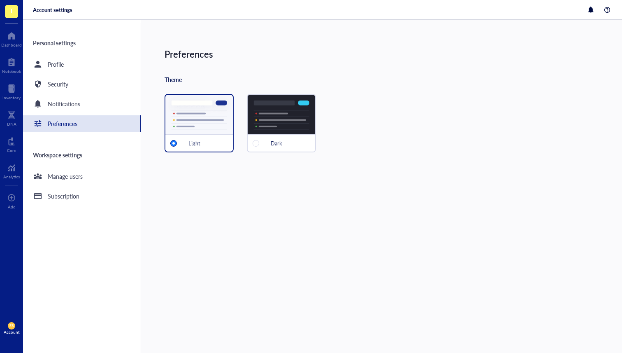
click at [50, 128] on div "Preferences" at bounding box center [63, 123] width 30 height 9
click at [78, 66] on div "Profile" at bounding box center [82, 64] width 118 height 16
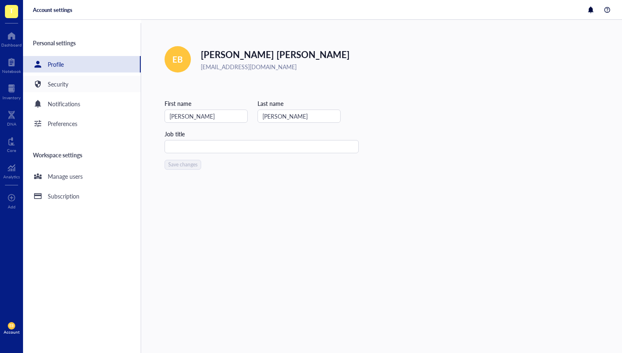
click at [75, 84] on div "Security" at bounding box center [82, 84] width 118 height 16
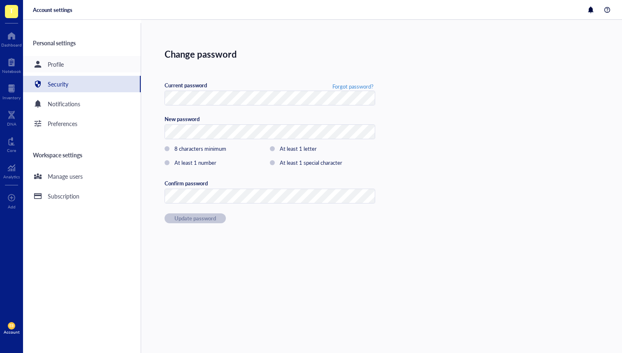
click at [79, 66] on div "Profile" at bounding box center [82, 64] width 118 height 16
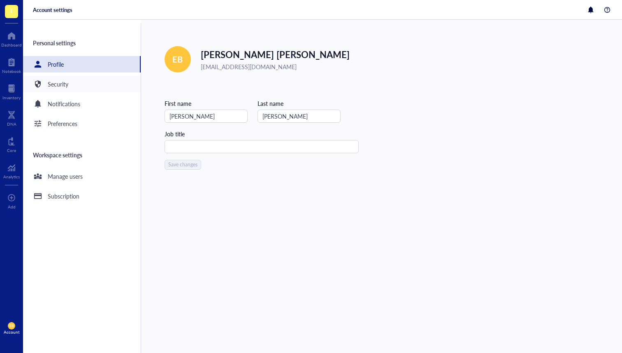
click at [93, 79] on div "Security" at bounding box center [82, 84] width 118 height 16
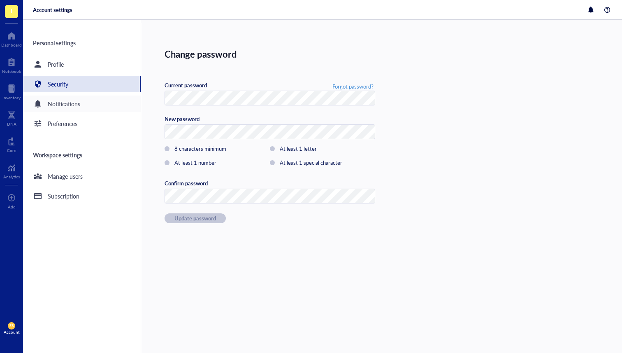
click at [95, 104] on div "Notifications" at bounding box center [82, 103] width 118 height 16
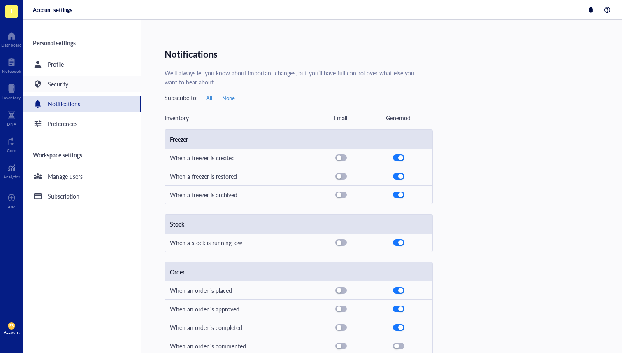
click at [73, 77] on div "Security" at bounding box center [82, 84] width 118 height 16
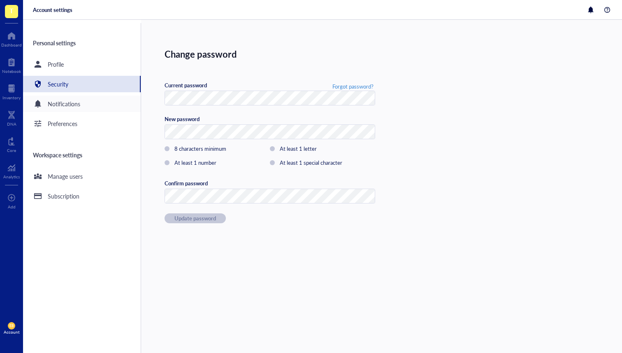
click at [77, 106] on div "Notifications" at bounding box center [64, 103] width 32 height 9
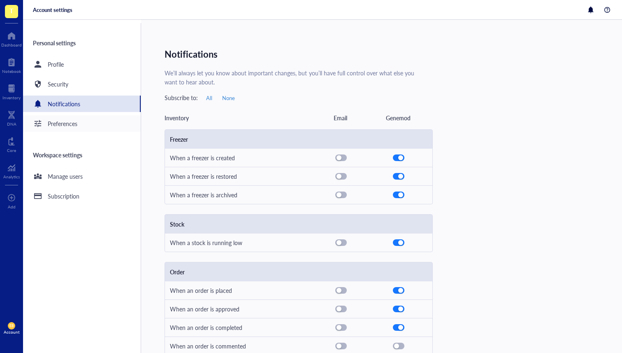
click at [77, 127] on div "Preferences" at bounding box center [63, 123] width 30 height 9
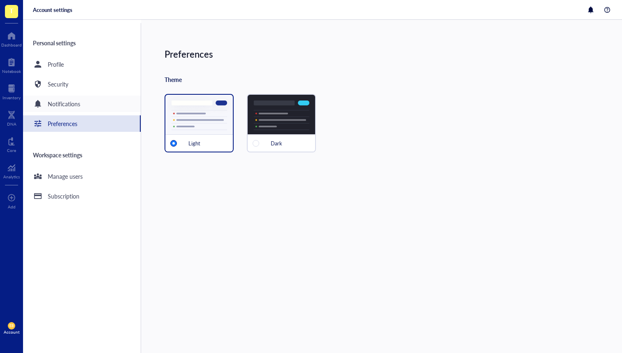
click at [77, 107] on div "Notifications" at bounding box center [64, 103] width 32 height 9
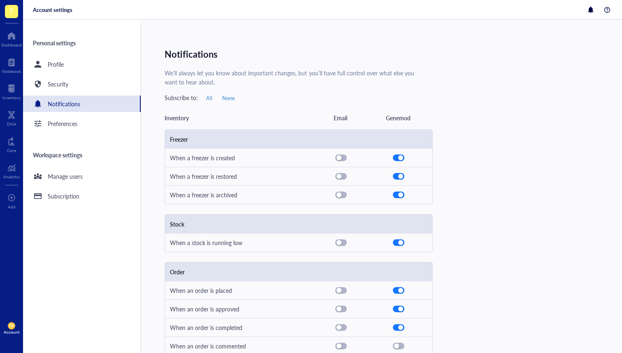
click at [371, 180] on div at bounding box center [399, 176] width 58 height 9
click at [487, 164] on div "Freezer When a freezer is created When a freezer is restored When a freezer is …" at bounding box center [384, 242] width 438 height 226
click at [390, 162] on div "When a freezer is created" at bounding box center [298, 157] width 267 height 19
click at [390, 162] on div at bounding box center [399, 157] width 58 height 9
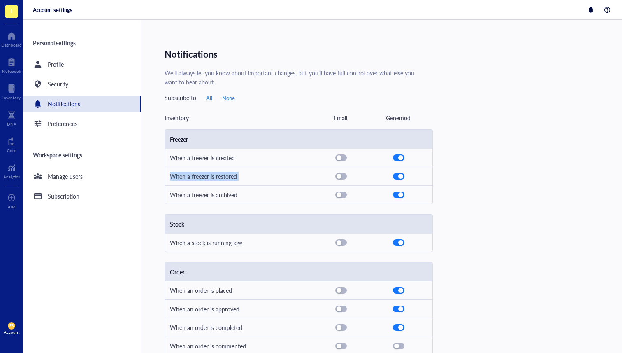
click at [390, 162] on div at bounding box center [399, 157] width 58 height 9
click at [406, 159] on div at bounding box center [399, 157] width 58 height 9
click at [399, 157] on div "button" at bounding box center [400, 157] width 5 height 5
click at [400, 159] on span "button" at bounding box center [398, 158] width 11 height 6
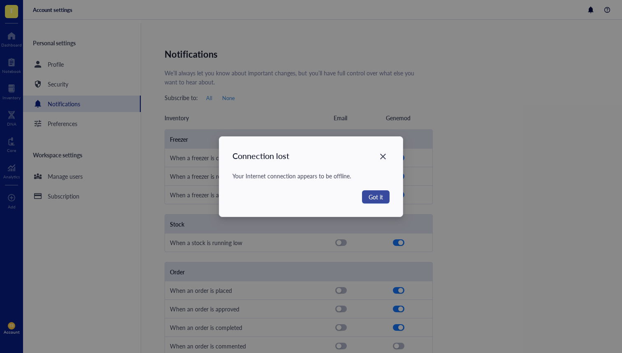
click at [378, 191] on button "Got it" at bounding box center [376, 196] width 28 height 13
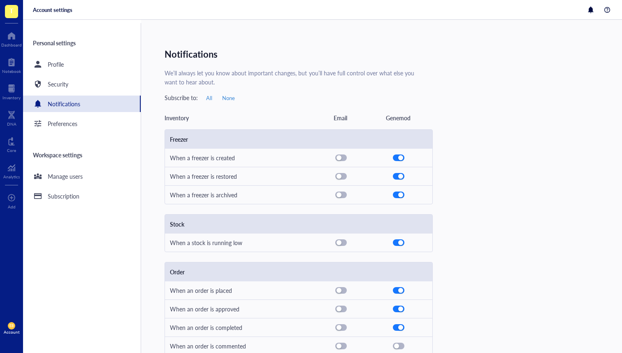
click at [494, 69] on div "Notifications We’ll always let you know about important changes, but you’ll hav…" at bounding box center [393, 186] width 457 height 333
